Goal: Find specific page/section: Find specific page/section

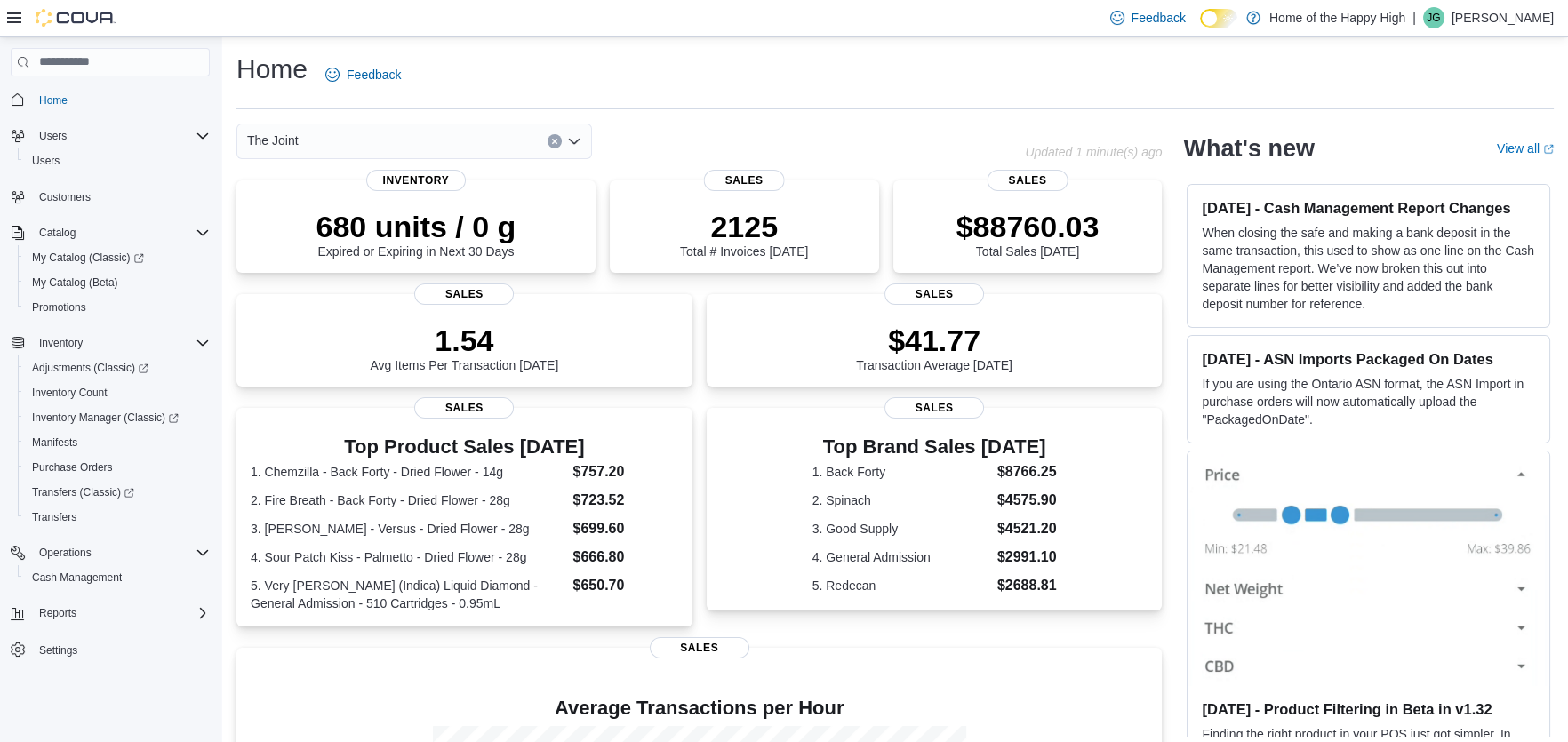
click at [578, 146] on icon "Open list of options" at bounding box center [574, 141] width 14 height 14
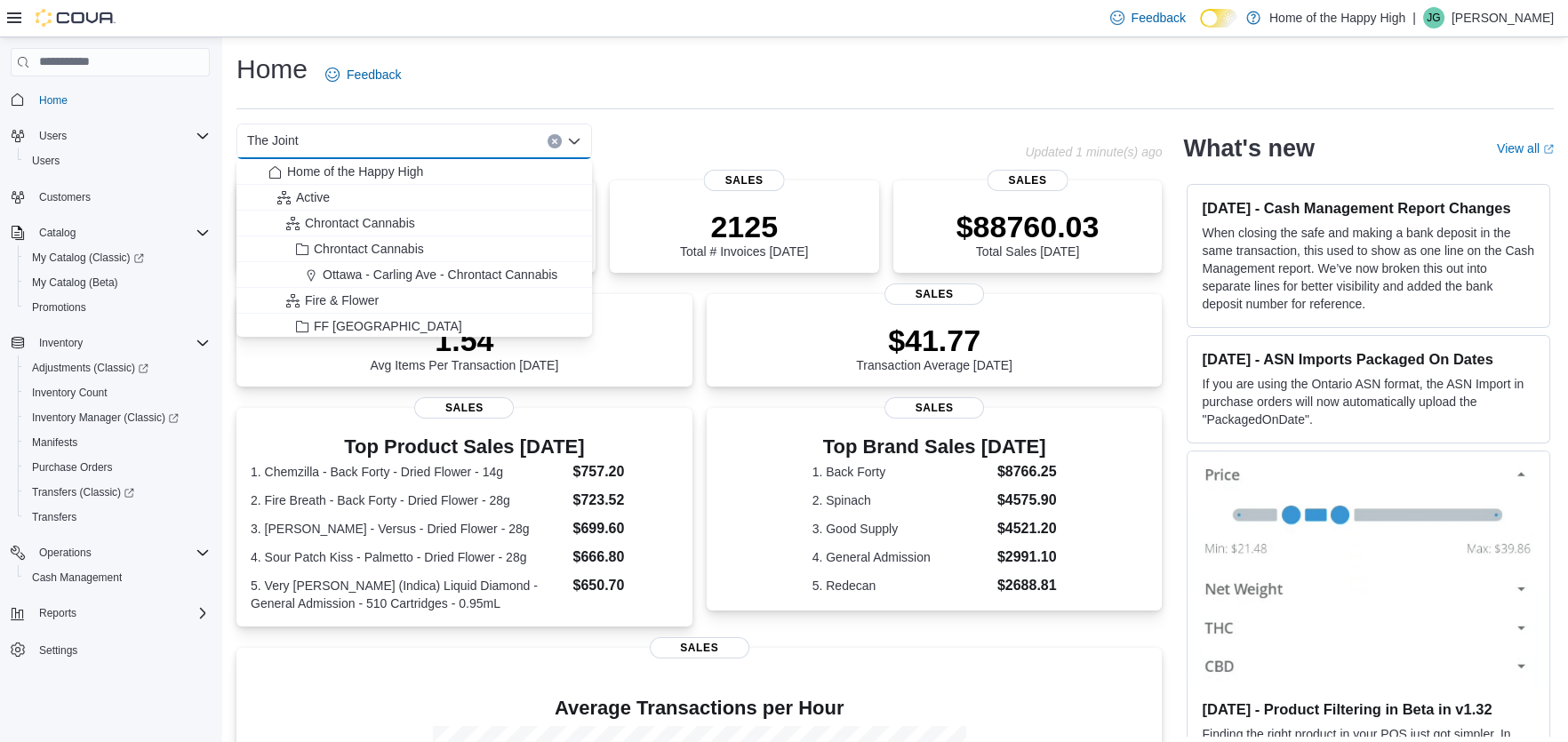
click at [778, 127] on div "The Joint Combo box. Selected. The Joint. Press Backspace to delete The Joint. …" at bounding box center [631, 140] width 788 height 36
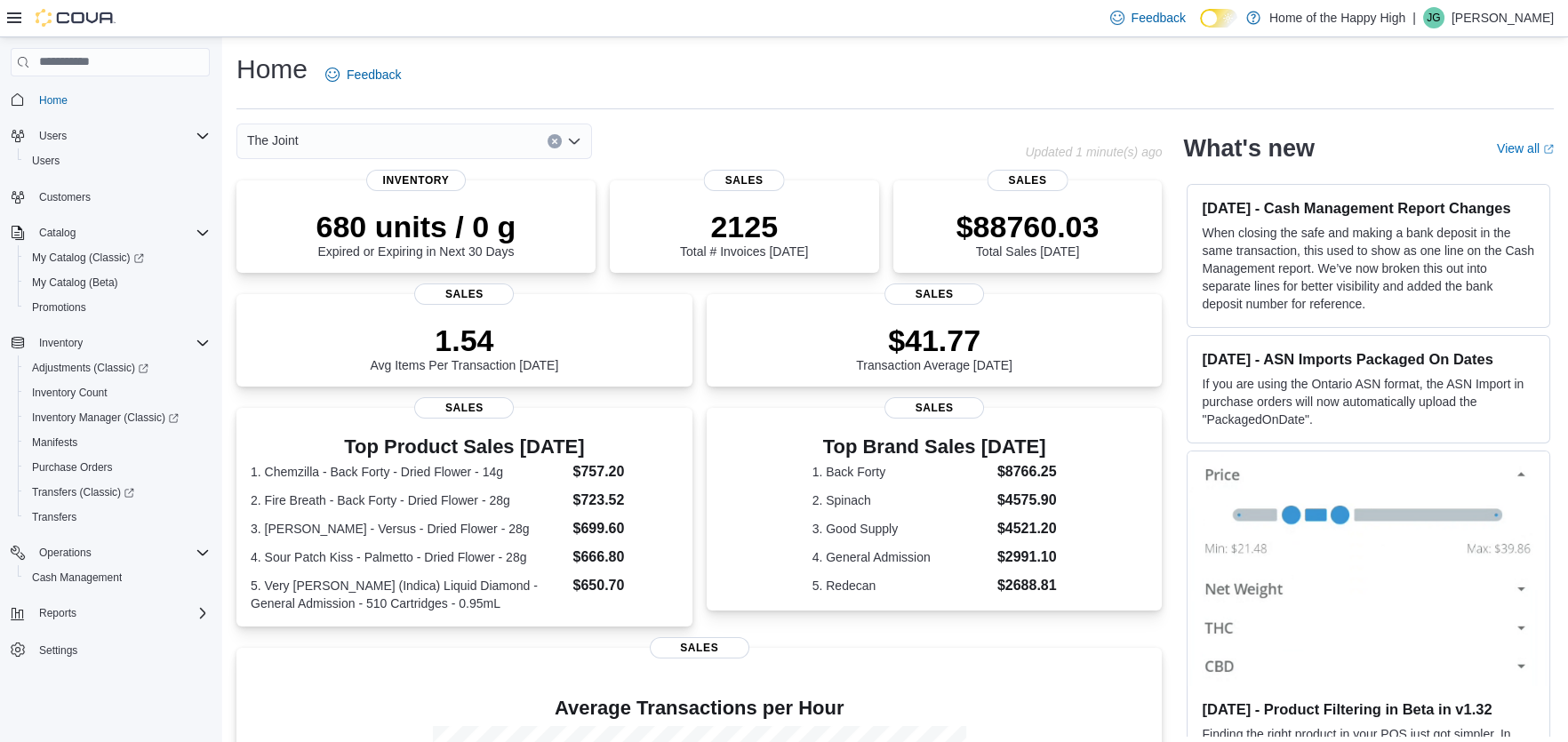
click at [577, 137] on icon "Open list of options" at bounding box center [574, 141] width 14 height 14
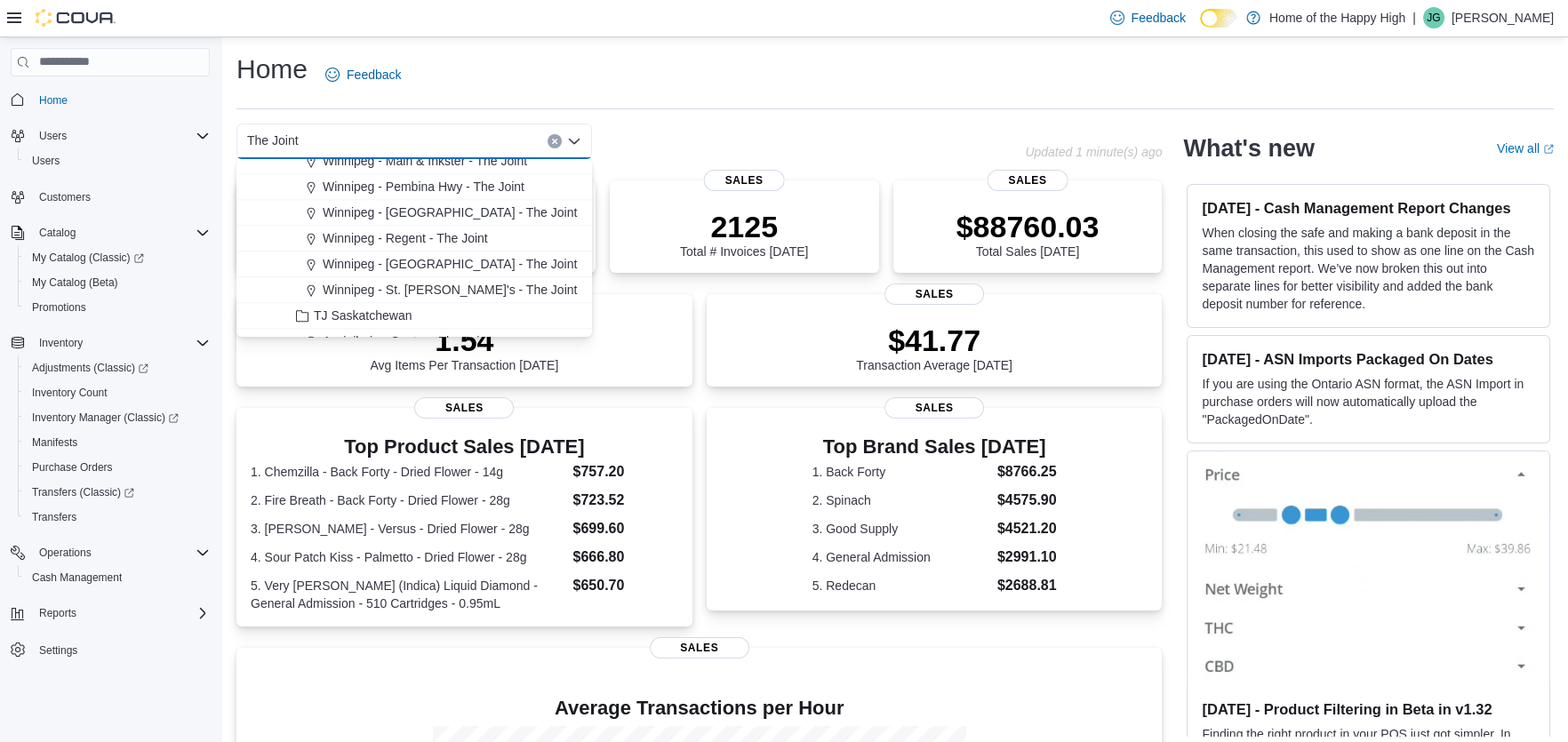
scroll to position [4087, 0]
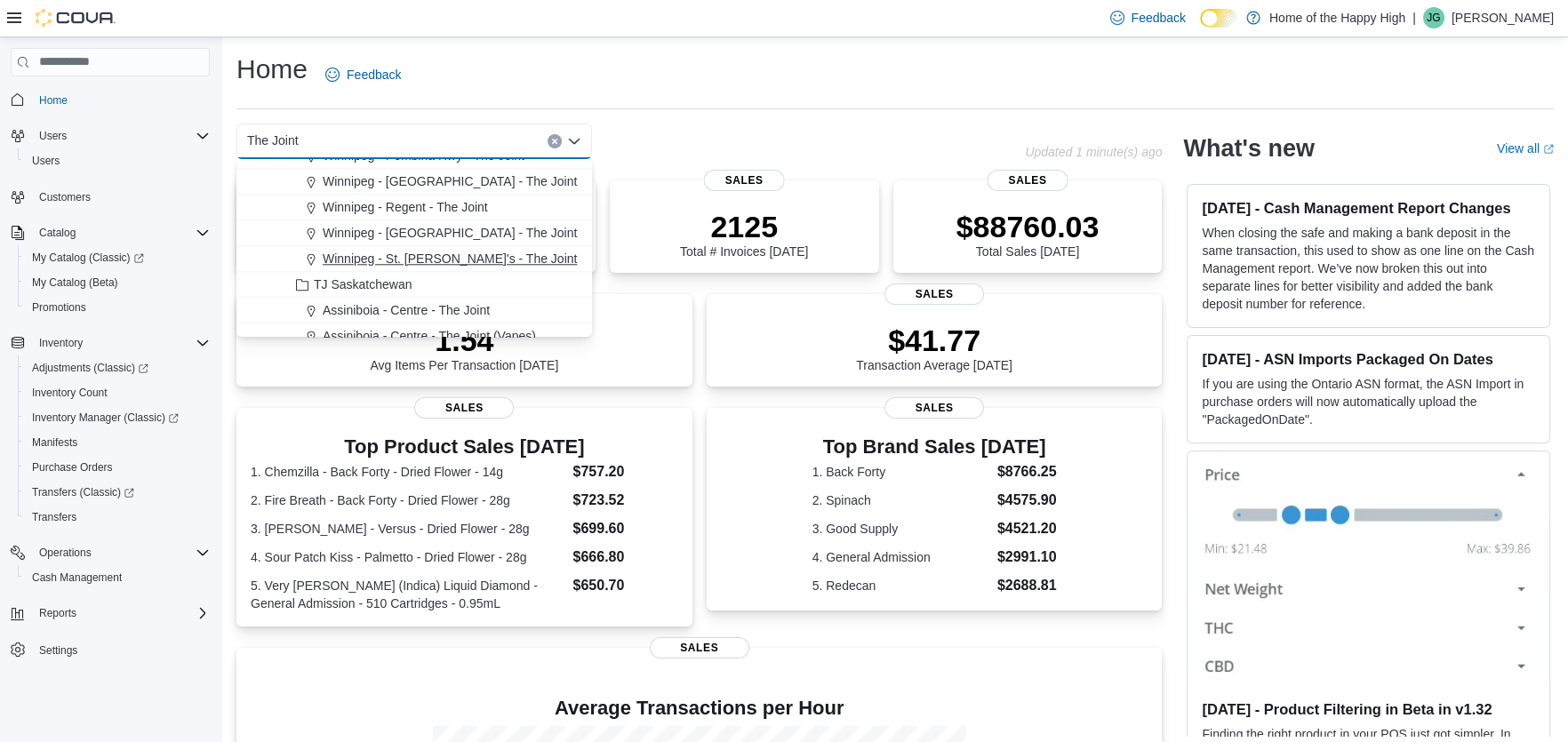
click at [451, 252] on span "Winnipeg - St. [PERSON_NAME]'s - The Joint" at bounding box center [450, 259] width 254 height 17
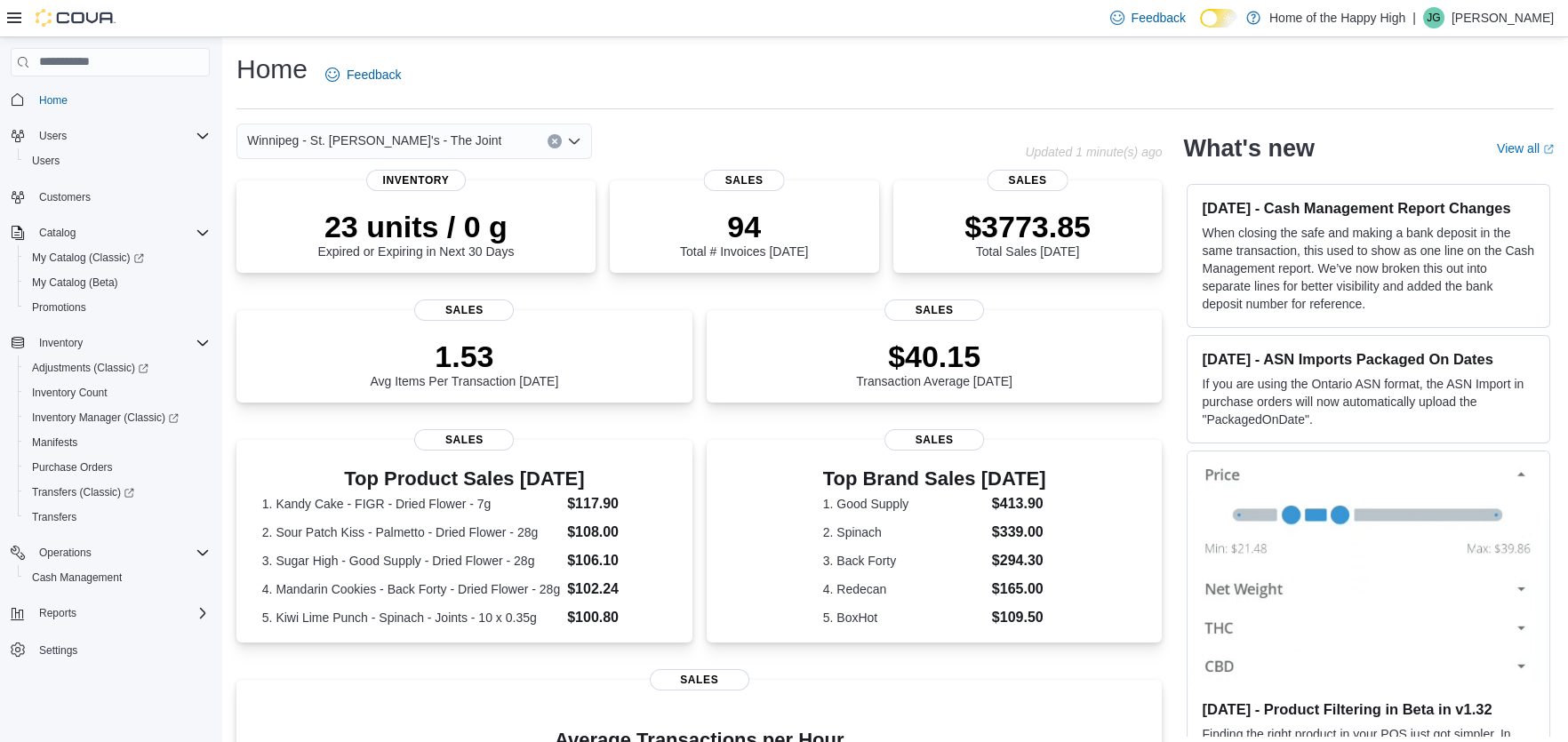
click at [574, 147] on icon "Open list of options" at bounding box center [574, 141] width 14 height 14
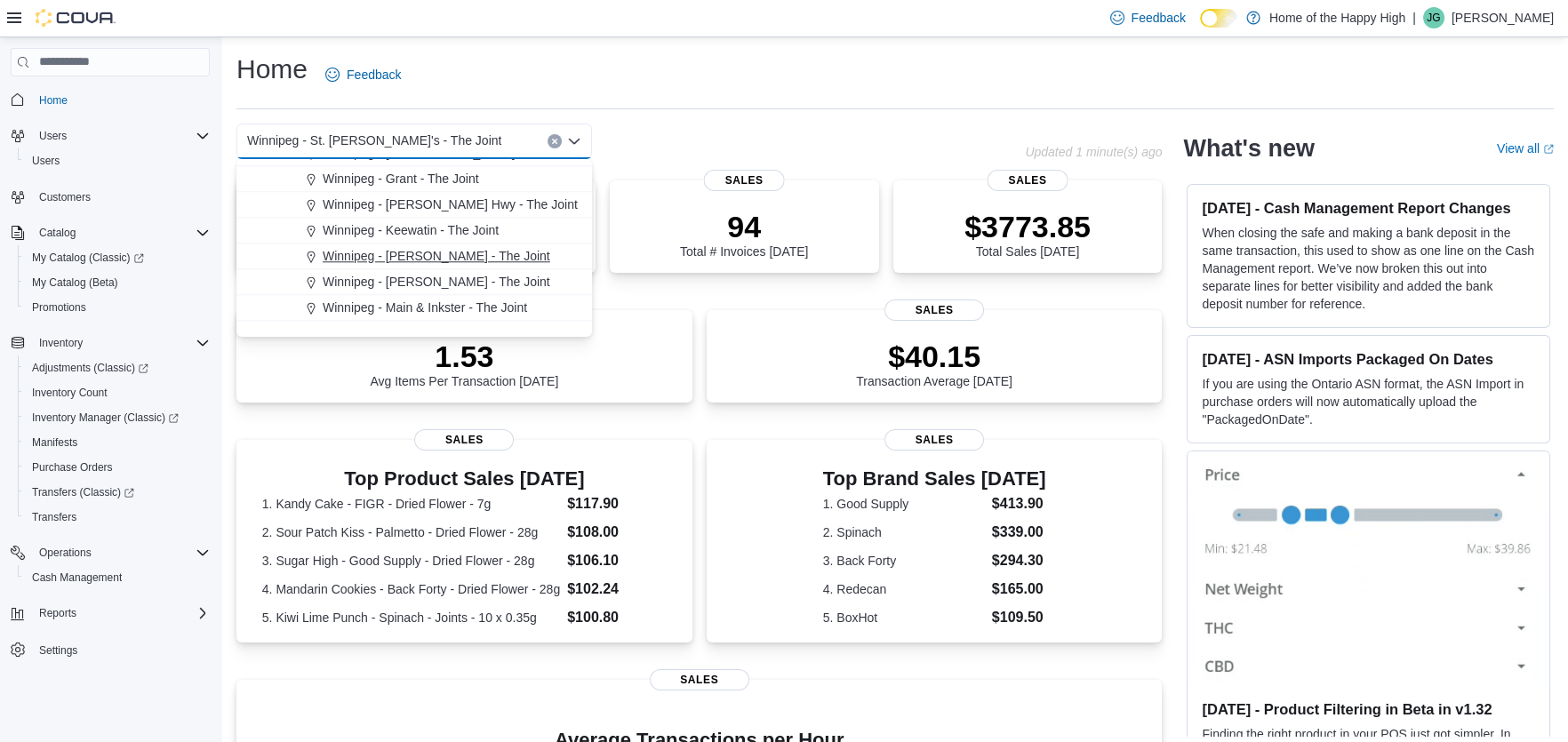
scroll to position [3821, 0]
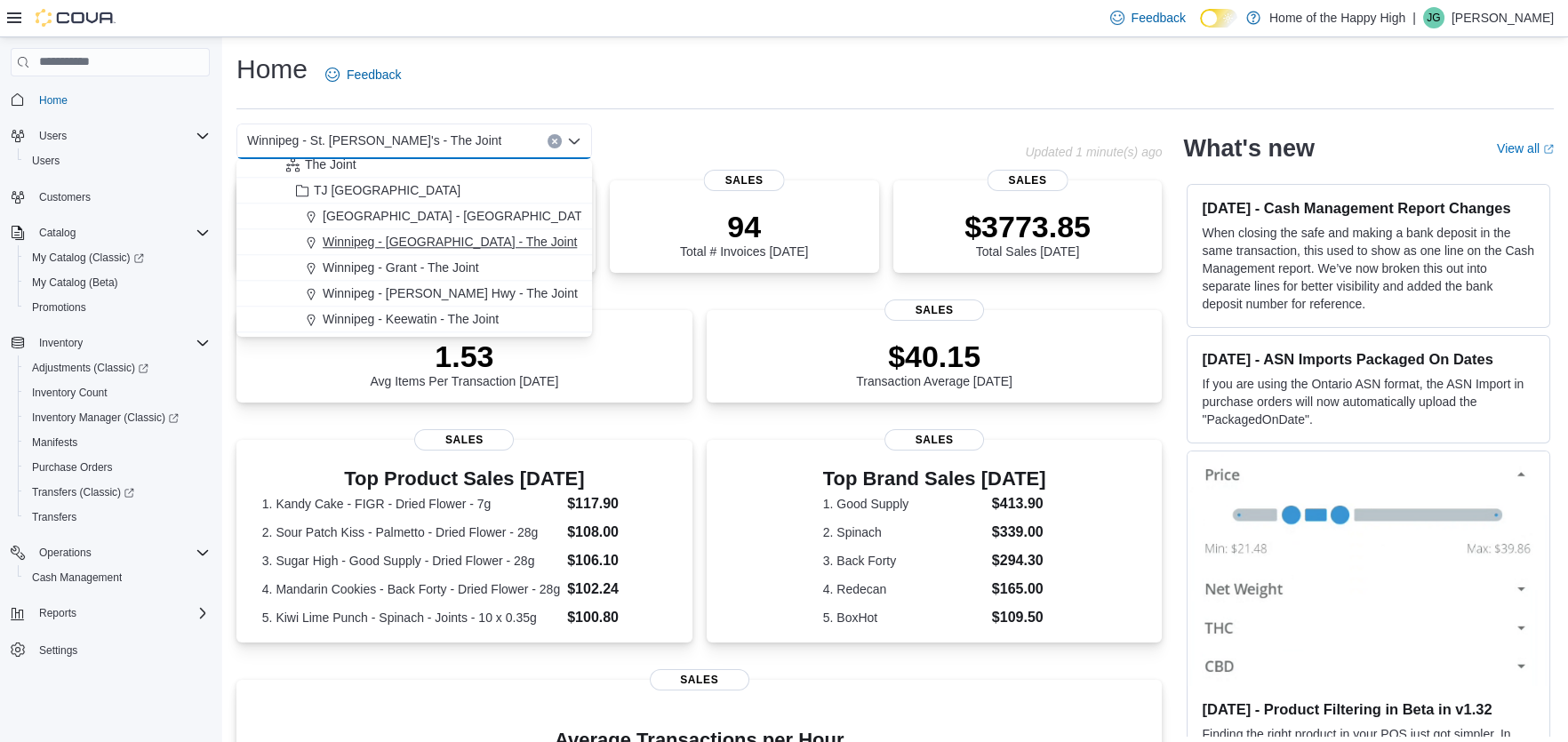
click at [470, 240] on span "Winnipeg - [GEOGRAPHIC_DATA] - The Joint" at bounding box center [450, 241] width 254 height 17
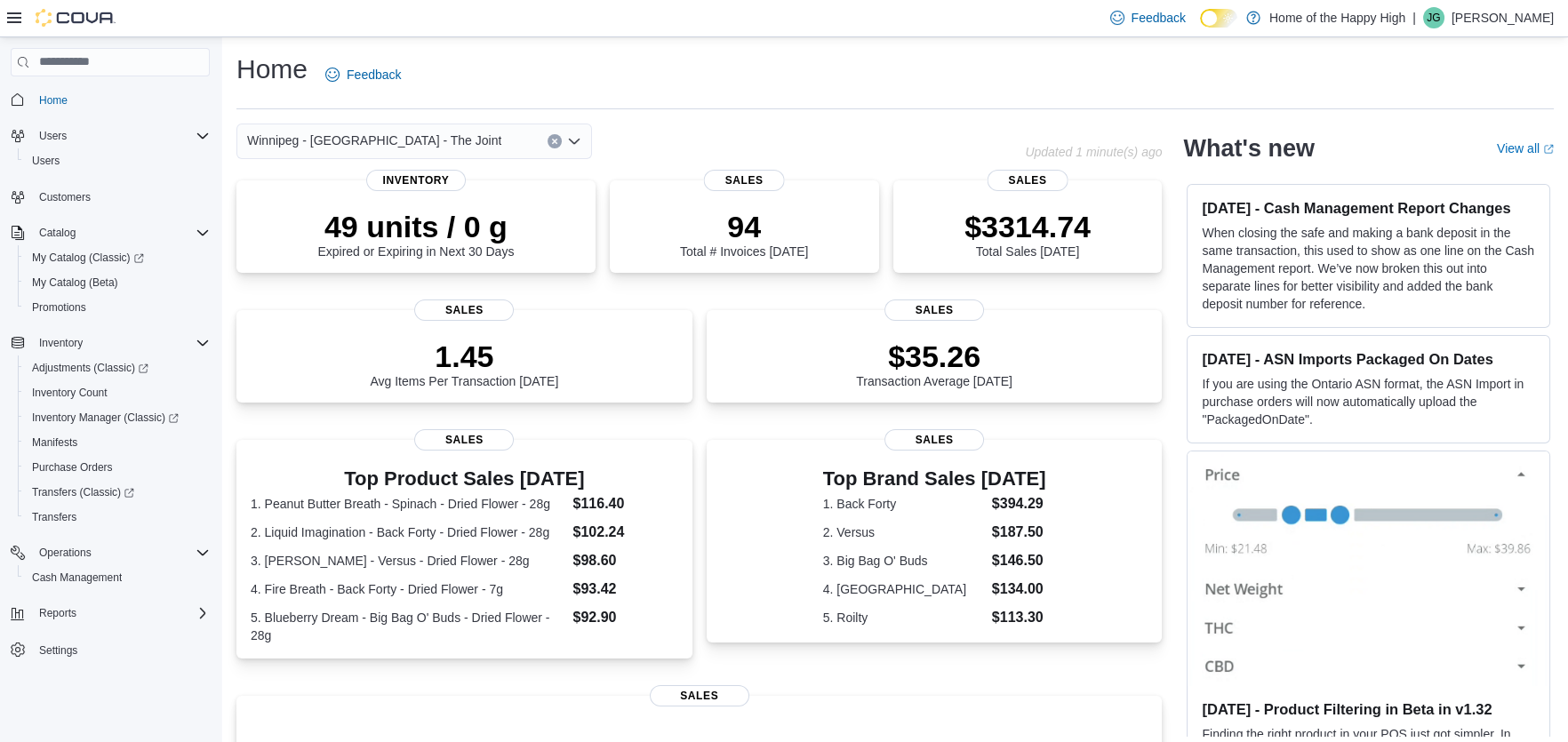
click at [577, 139] on icon "Open list of options" at bounding box center [574, 140] width 11 height 6
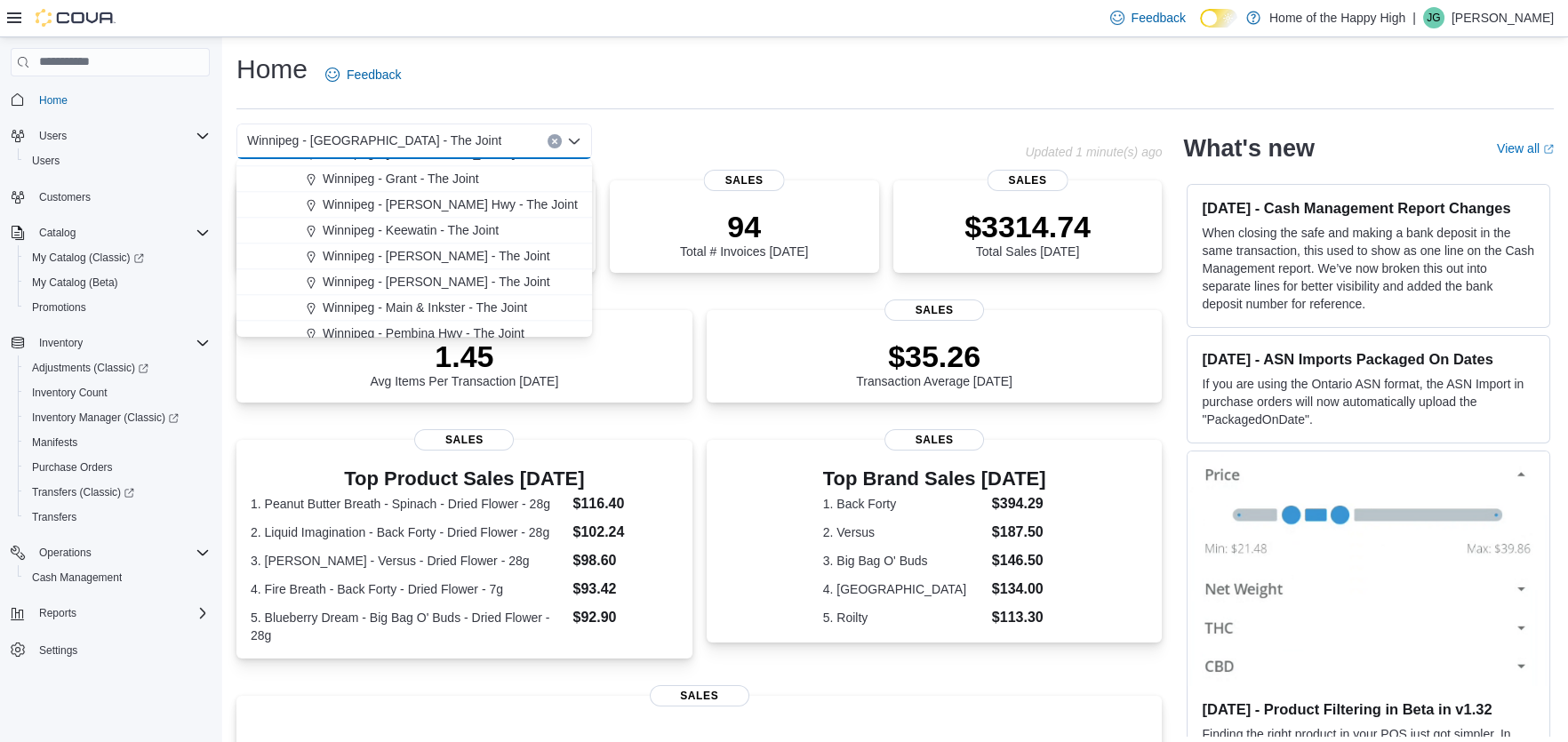
scroll to position [3731, 0]
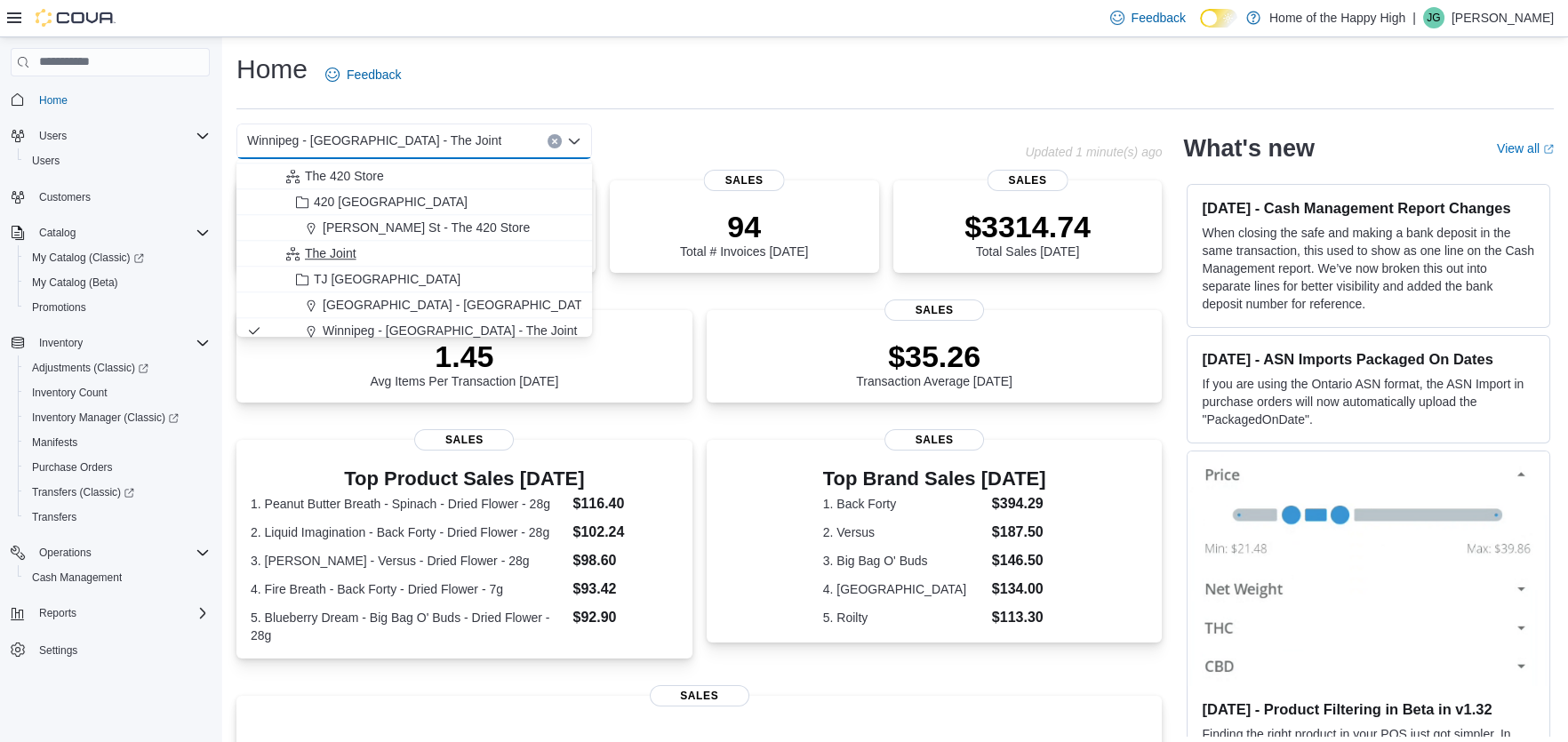
click at [434, 258] on div "The Joint" at bounding box center [424, 253] width 312 height 17
